Goal: Transaction & Acquisition: Purchase product/service

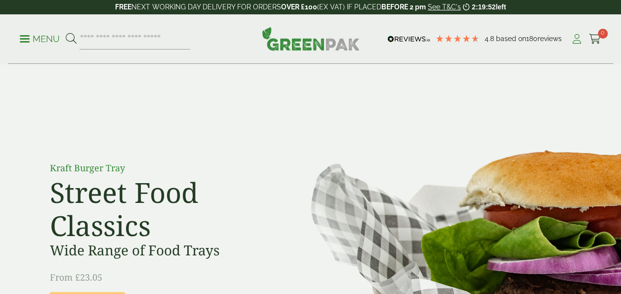
click at [575, 38] on icon at bounding box center [577, 39] width 12 height 10
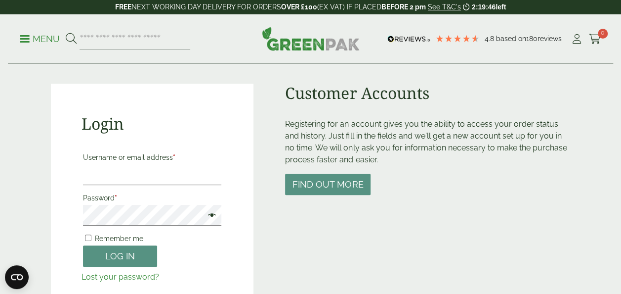
scroll to position [69, 0]
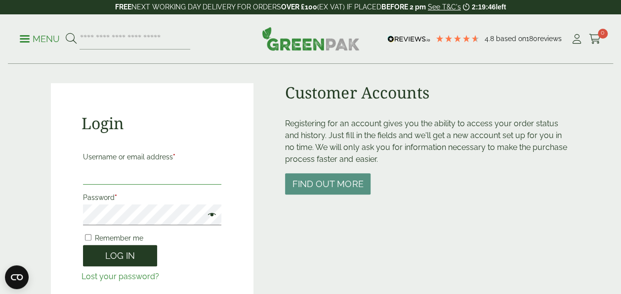
type input "**********"
click at [128, 254] on button "Log in" at bounding box center [120, 255] width 74 height 21
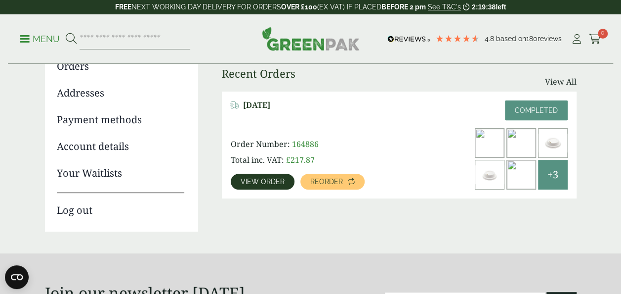
scroll to position [126, 0]
click at [257, 181] on span "View order" at bounding box center [263, 180] width 44 height 7
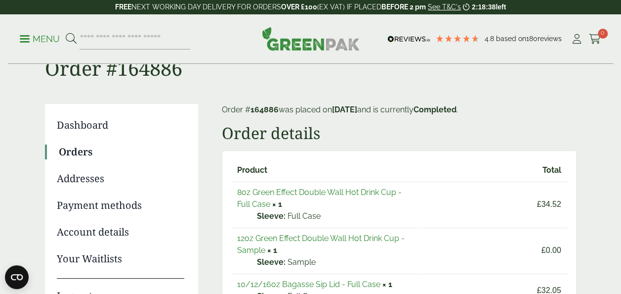
scroll to position [37, 0]
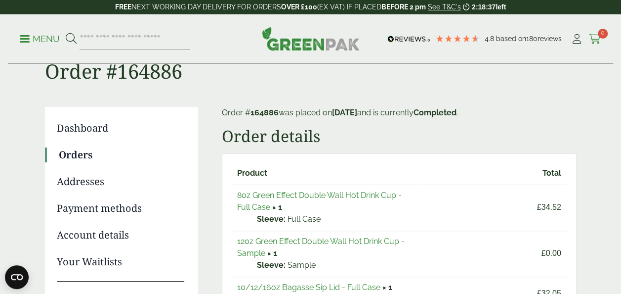
click at [595, 39] on icon at bounding box center [595, 39] width 12 height 10
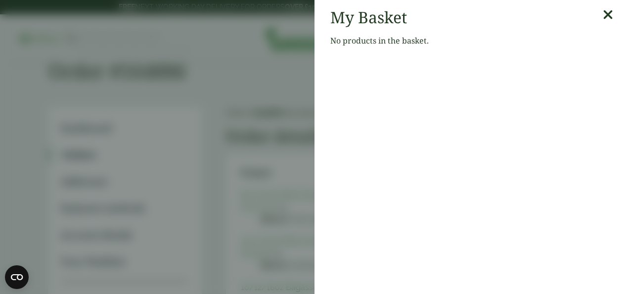
click at [603, 11] on icon at bounding box center [608, 15] width 10 height 14
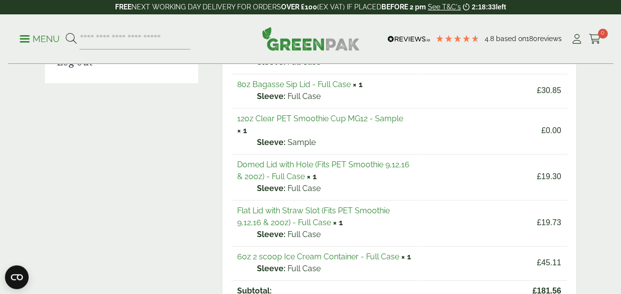
scroll to position [462, 0]
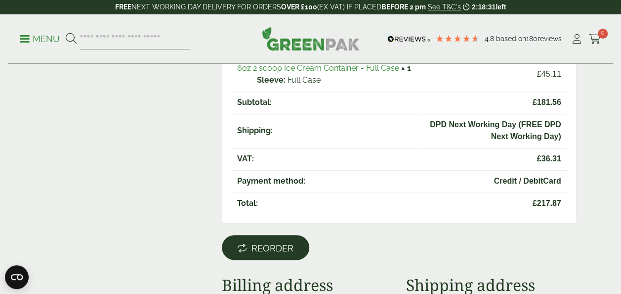
click at [273, 246] on span "Reorder" at bounding box center [273, 248] width 42 height 11
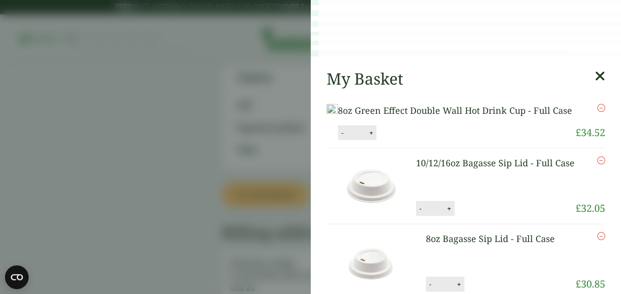
scroll to position [517, 0]
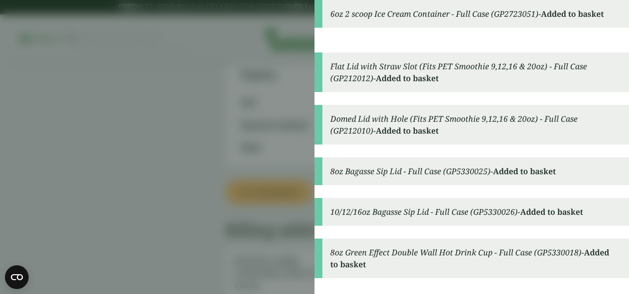
click at [201, 163] on aside "6oz 2 scoop Ice Cream Container - Full Case (GP2723051) - Added to basket Flat …" at bounding box center [314, 147] width 629 height 294
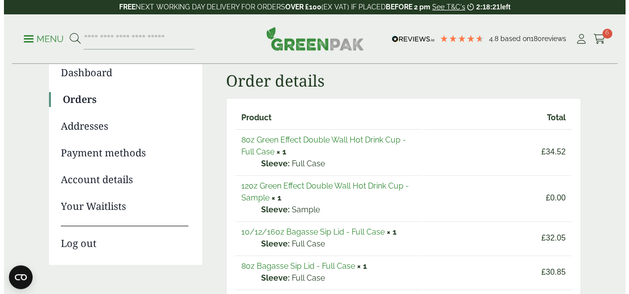
scroll to position [0, 0]
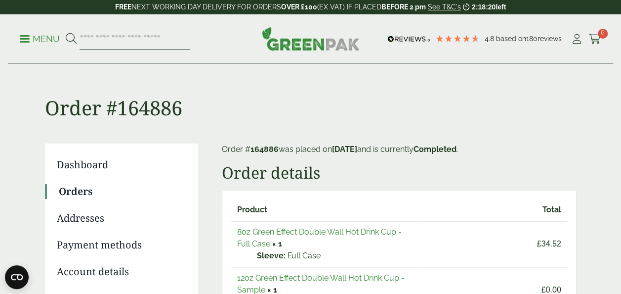
click at [116, 45] on input "search" at bounding box center [135, 39] width 111 height 21
click at [595, 36] on icon at bounding box center [595, 39] width 12 height 10
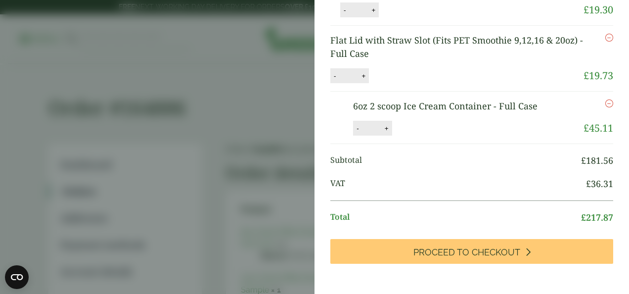
scroll to position [278, 0]
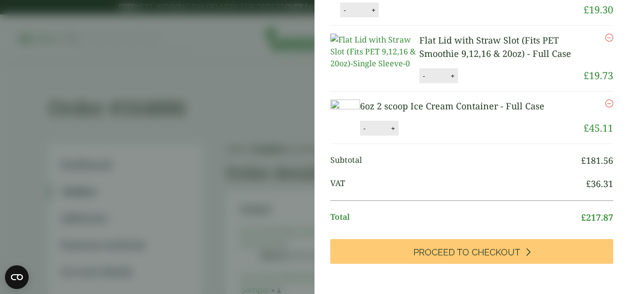
click at [605, 107] on icon "Remove this item" at bounding box center [609, 103] width 8 height 8
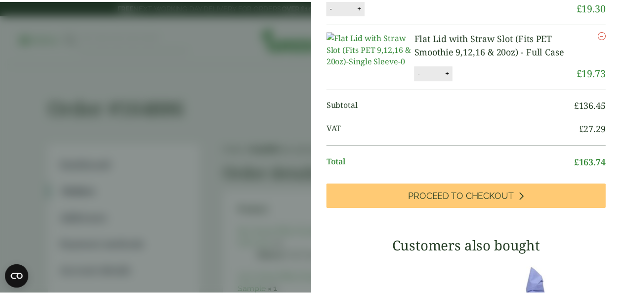
scroll to position [319, 0]
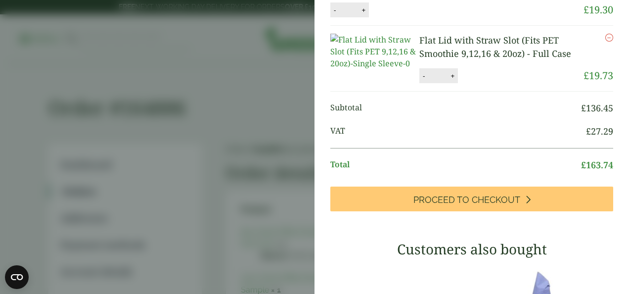
click at [232, 166] on aside "Item removed My Basket 8oz Green Effect Double Wall Hot Drink Cup - Full Case 8…" at bounding box center [314, 147] width 629 height 294
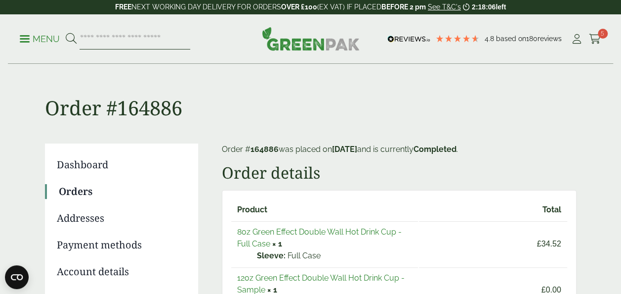
click at [112, 40] on input "search" at bounding box center [135, 39] width 111 height 21
type input "****"
click at [66, 33] on button at bounding box center [71, 39] width 11 height 13
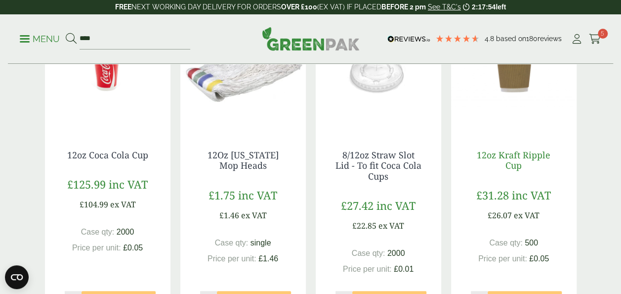
scroll to position [210, 0]
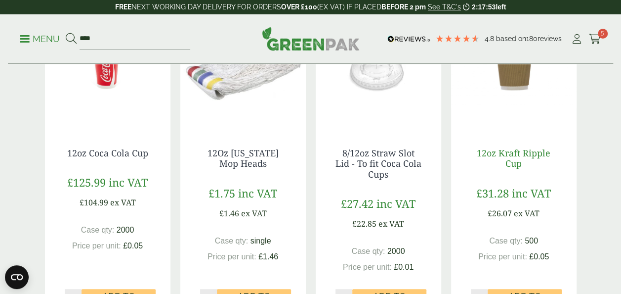
click at [515, 157] on link "12oz Kraft Ripple Cup" at bounding box center [514, 158] width 74 height 23
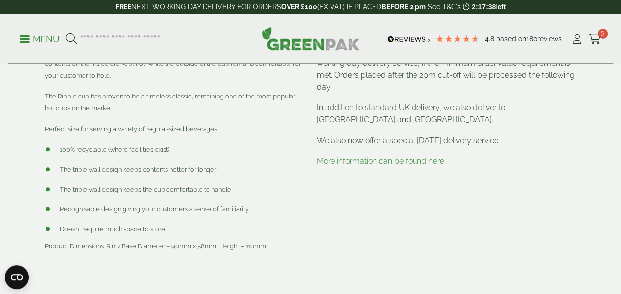
scroll to position [384, 0]
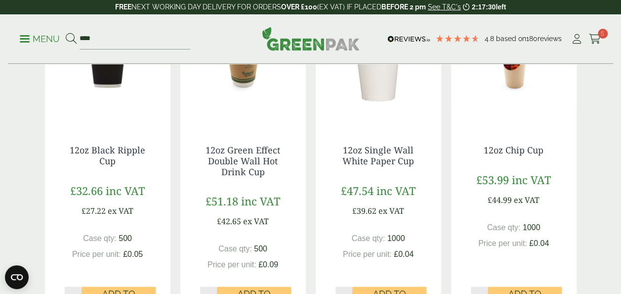
scroll to position [590, 0]
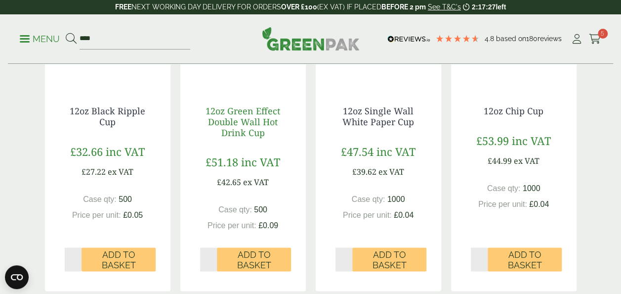
click at [251, 122] on link "12oz Green Effect Double Wall Hot Drink Cup" at bounding box center [243, 121] width 75 height 33
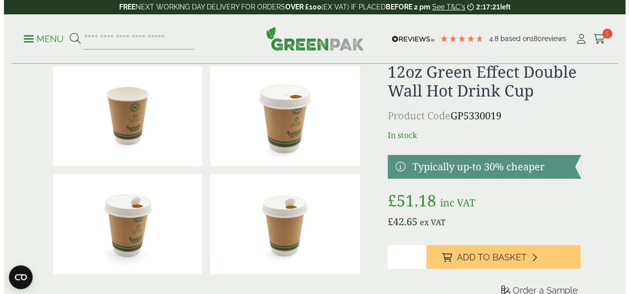
scroll to position [37, 0]
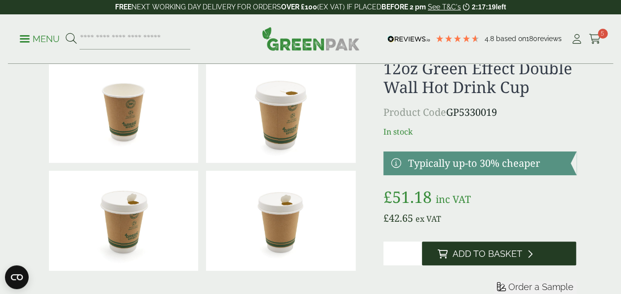
click at [491, 248] on span "Add to Basket" at bounding box center [488, 253] width 70 height 11
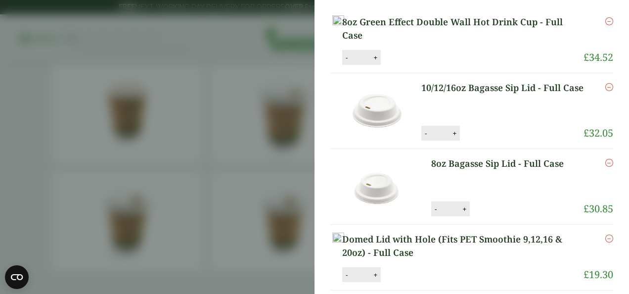
scroll to position [0, 0]
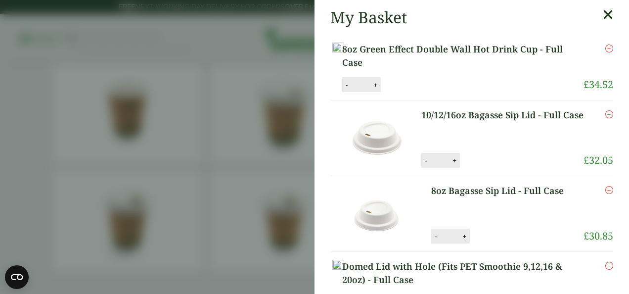
click at [213, 39] on aside "My Basket 8oz Green Effect Double Wall Hot Drink Cup - Full Case 8oz Green Effe…" at bounding box center [314, 147] width 629 height 294
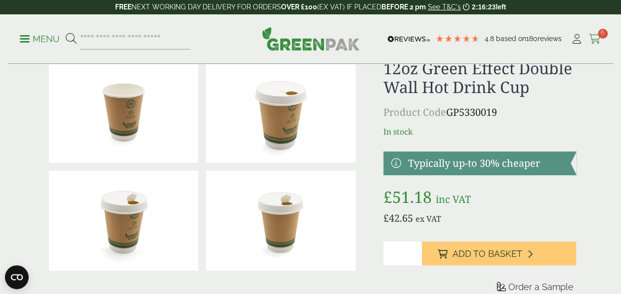
click at [599, 35] on span "6" at bounding box center [603, 34] width 10 height 10
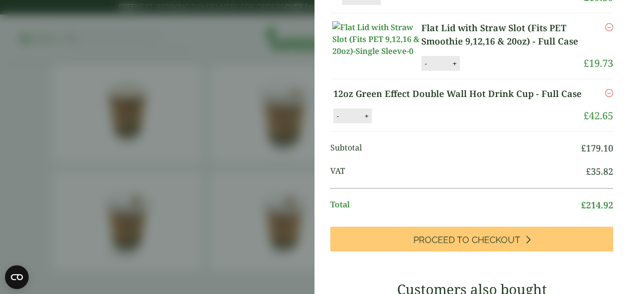
scroll to position [304, 0]
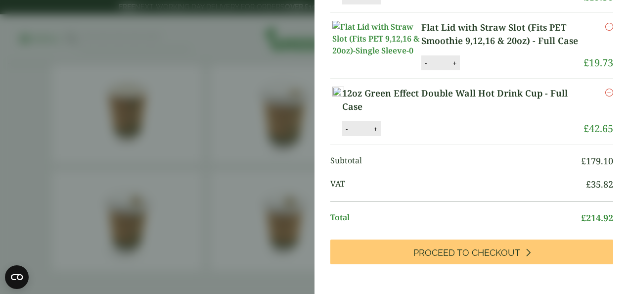
click at [478, 113] on link "12oz Green Effect Double Wall Hot Drink Cup - Full Case" at bounding box center [462, 99] width 241 height 27
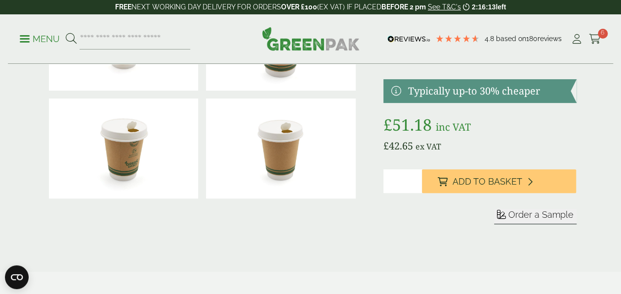
scroll to position [110, 0]
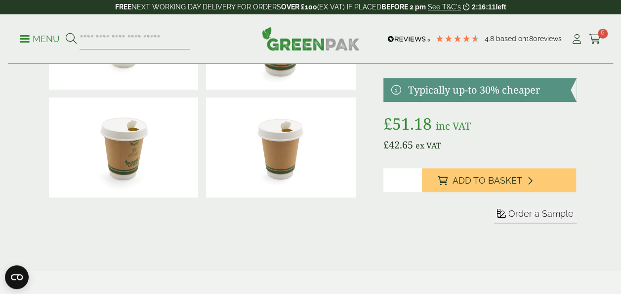
type input "*"
click at [414, 177] on input "*" at bounding box center [403, 180] width 39 height 24
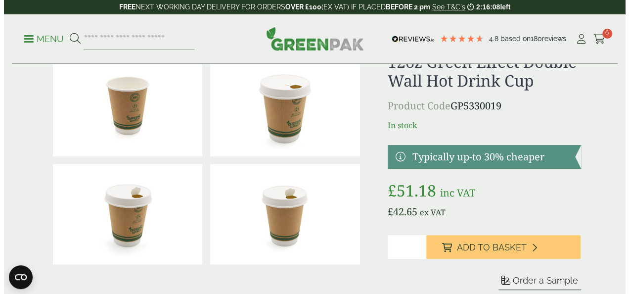
scroll to position [113, 0]
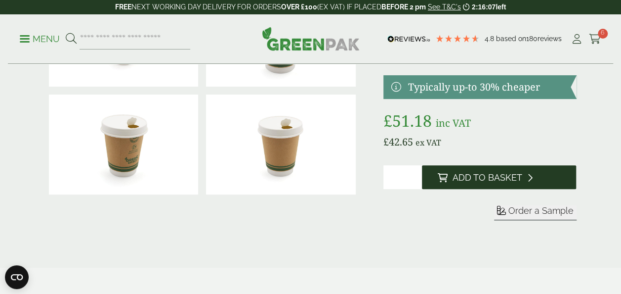
click at [471, 178] on span "Add to Basket" at bounding box center [488, 177] width 70 height 11
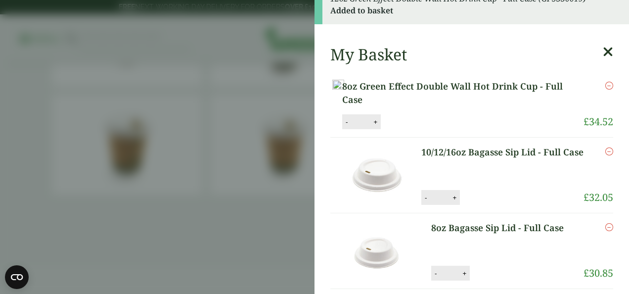
scroll to position [16, 0]
click at [380, 126] on button "+" at bounding box center [375, 121] width 10 height 8
type input "*"
click at [432, 127] on button "Update" at bounding box center [407, 121] width 49 height 15
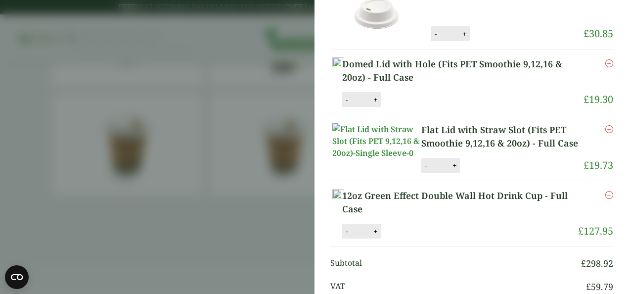
scroll to position [332, 0]
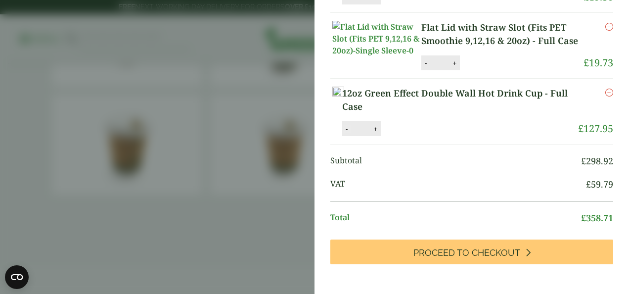
click at [350, 133] on button "-" at bounding box center [347, 129] width 8 height 8
type input "*"
click at [432, 136] on button "Update" at bounding box center [407, 129] width 49 height 15
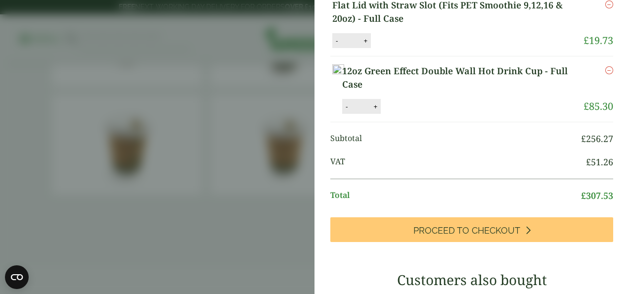
scroll to position [364, 0]
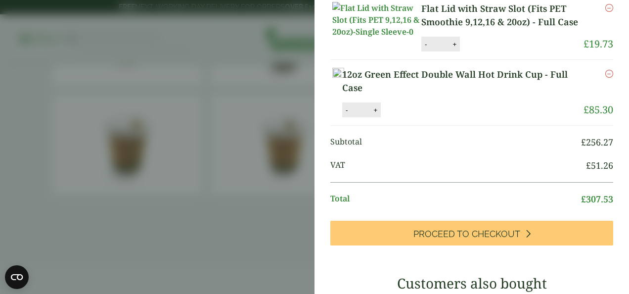
click at [444, 94] on link "12oz Green Effect Double Wall Hot Drink Cup - Full Case" at bounding box center [462, 81] width 241 height 27
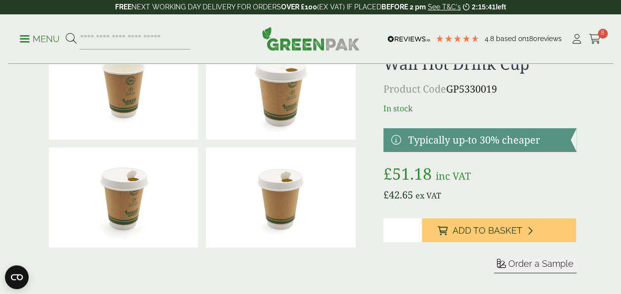
scroll to position [59, 0]
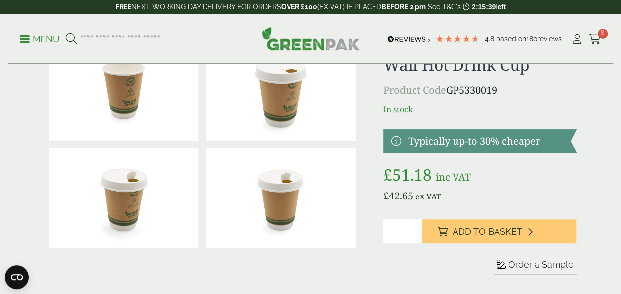
click at [397, 141] on link at bounding box center [480, 141] width 193 height 24
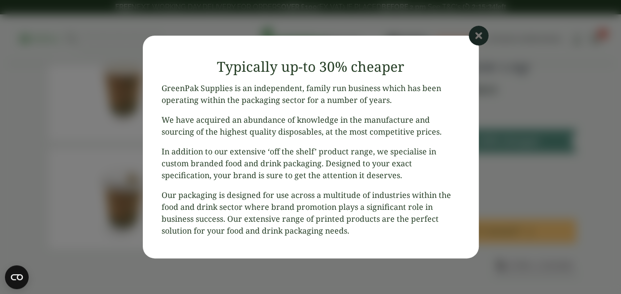
click at [397, 141] on main "GreenPak Supplies is an independent, family run business which has been operati…" at bounding box center [311, 163] width 336 height 162
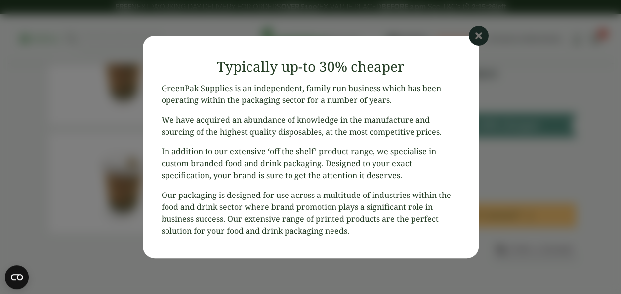
scroll to position [76, 0]
click at [476, 38] on icon at bounding box center [479, 36] width 20 height 20
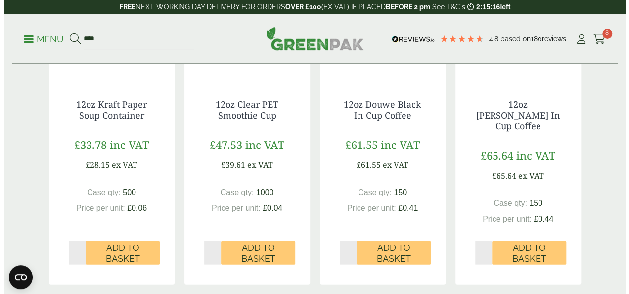
scroll to position [941, 0]
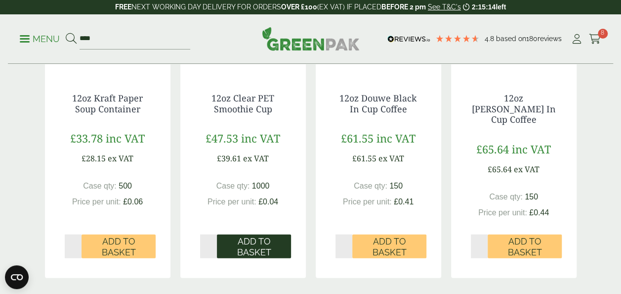
click at [259, 239] on span "Add to Basket" at bounding box center [254, 246] width 60 height 21
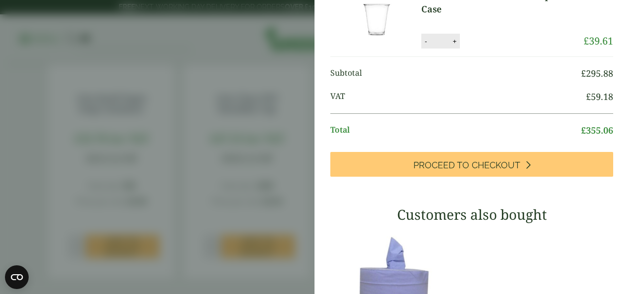
scroll to position [481, 0]
click at [453, 45] on button "+" at bounding box center [454, 41] width 10 height 8
type input "*"
click at [443, 16] on link "12oz Clear PET Smoothie Cup - Full Case" at bounding box center [502, 2] width 163 height 27
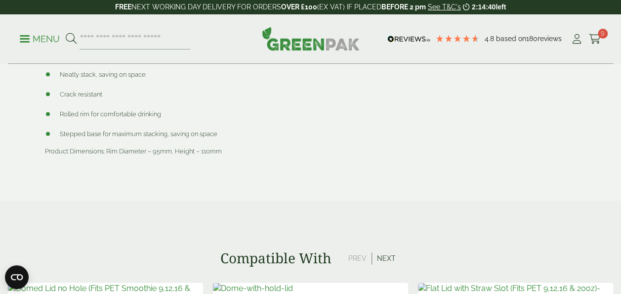
scroll to position [591, 0]
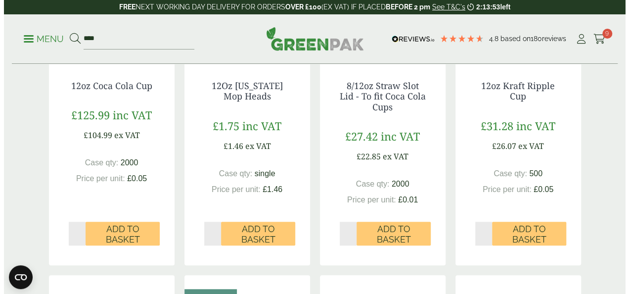
scroll to position [278, 0]
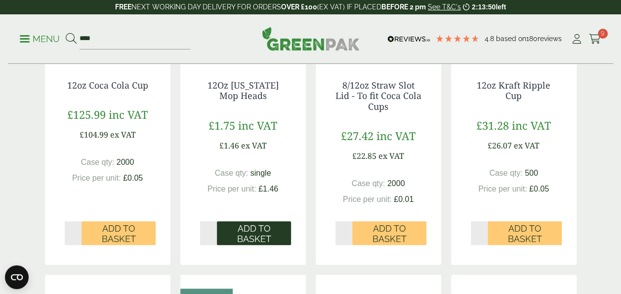
click at [247, 236] on span "Add to Basket" at bounding box center [254, 233] width 60 height 21
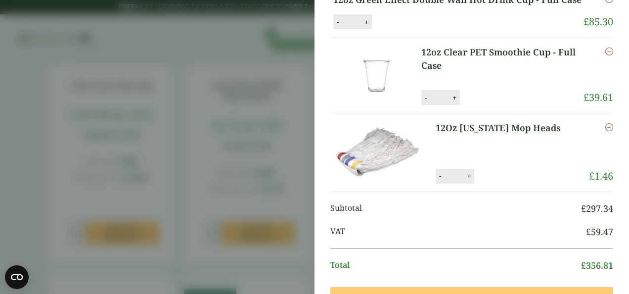
scroll to position [426, 0]
click at [467, 179] on button "+" at bounding box center [469, 175] width 10 height 8
type input "*"
drag, startPoint x: 467, startPoint y: 244, endPoint x: 415, endPoint y: 242, distance: 51.4
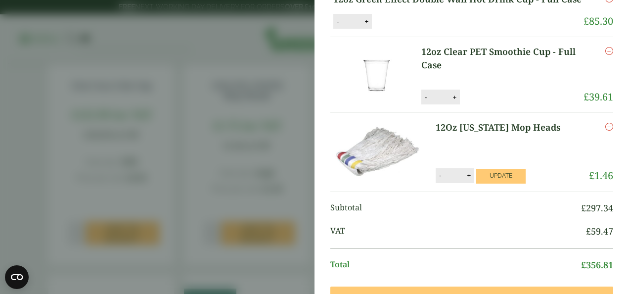
click at [415, 182] on img at bounding box center [376, 152] width 89 height 62
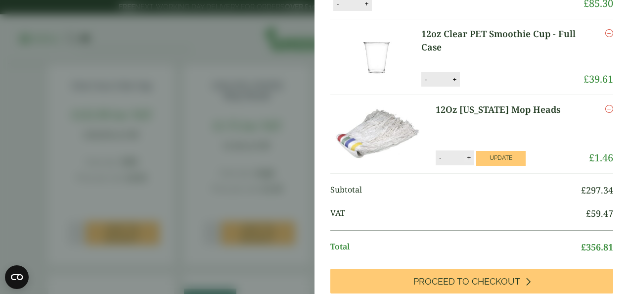
scroll to position [385, 0]
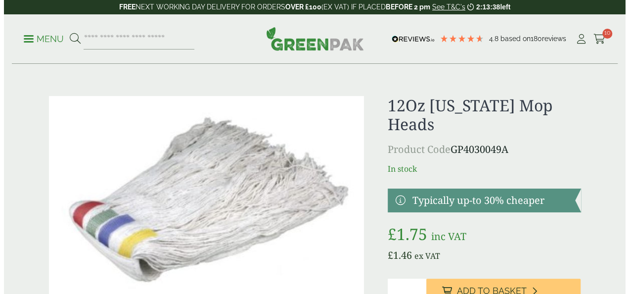
scroll to position [96, 0]
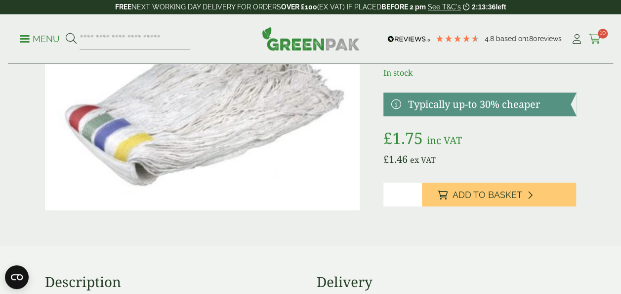
click at [597, 41] on icon at bounding box center [595, 39] width 12 height 10
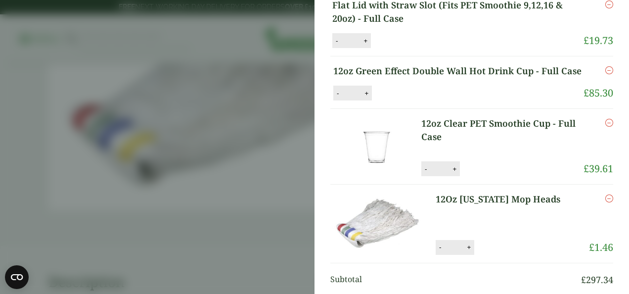
scroll to position [503, 0]
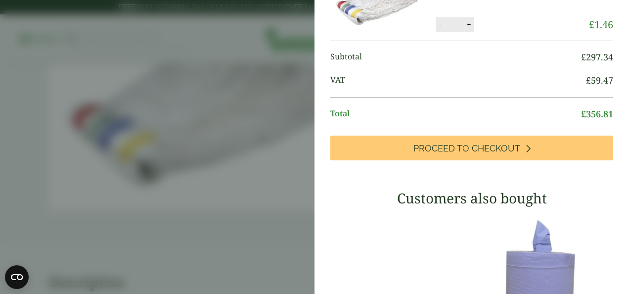
click at [467, 29] on button "+" at bounding box center [469, 24] width 10 height 8
drag, startPoint x: 468, startPoint y: 127, endPoint x: 488, endPoint y: 105, distance: 30.4
click at [467, 29] on button "+" at bounding box center [469, 24] width 10 height 8
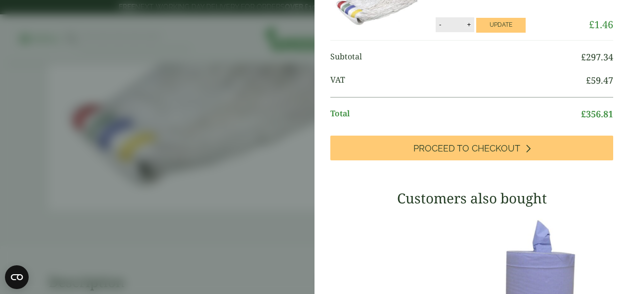
click at [467, 29] on button "+" at bounding box center [469, 24] width 10 height 8
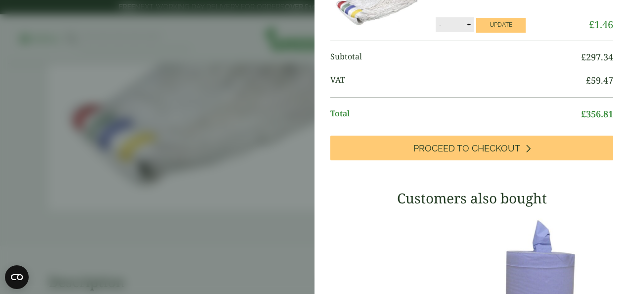
click at [467, 29] on button "+" at bounding box center [469, 24] width 10 height 8
type input "**"
click at [500, 33] on button "Update" at bounding box center [500, 25] width 49 height 15
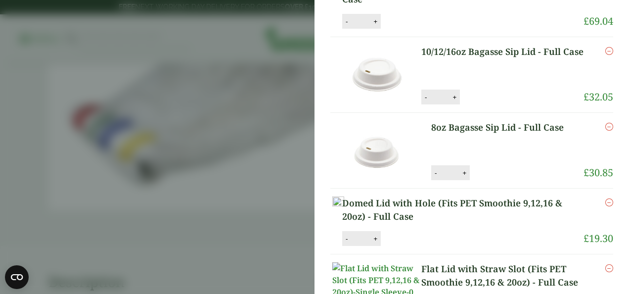
scroll to position [174, 0]
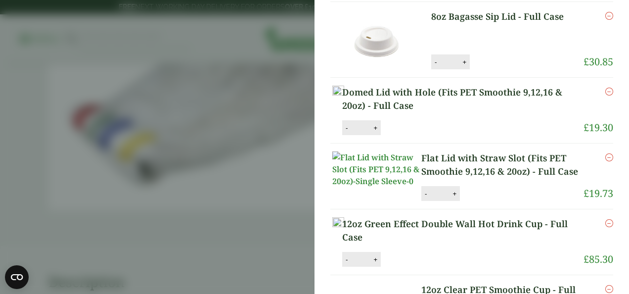
click at [605, 95] on icon "Remove this item" at bounding box center [609, 91] width 8 height 8
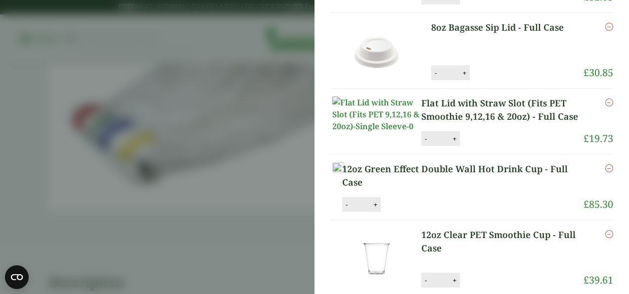
scroll to position [215, 0]
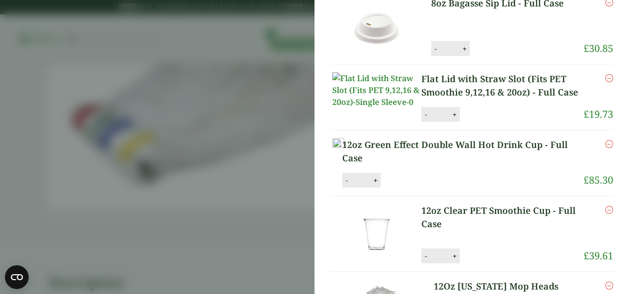
click at [605, 82] on icon "Remove this item" at bounding box center [609, 78] width 8 height 8
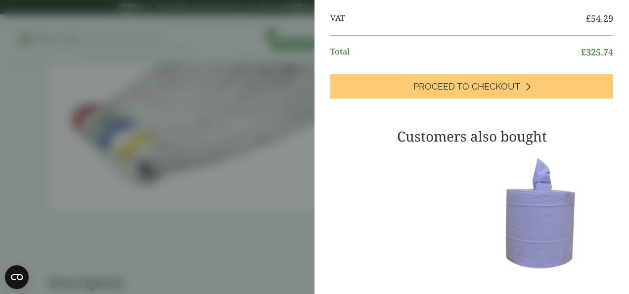
scroll to position [480, 0]
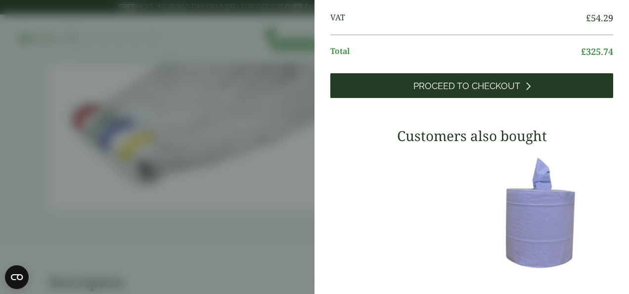
click at [472, 91] on span "Proceed to Checkout" at bounding box center [466, 86] width 107 height 11
